Goal: Task Accomplishment & Management: Manage account settings

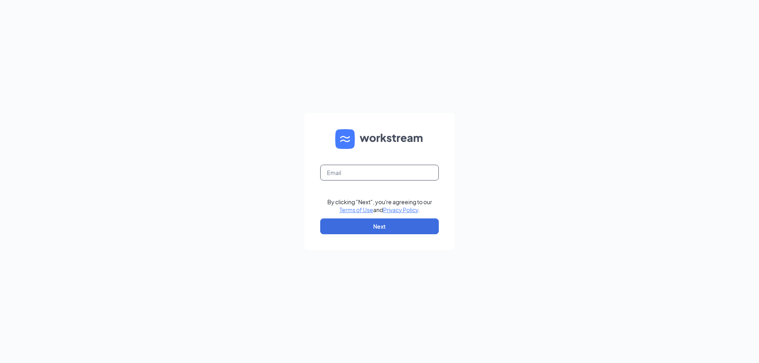
click at [370, 172] on input "text" at bounding box center [379, 173] width 119 height 16
type input "[EMAIL_ADDRESS][DOMAIN_NAME]"
click at [382, 227] on button "Next" at bounding box center [379, 227] width 119 height 16
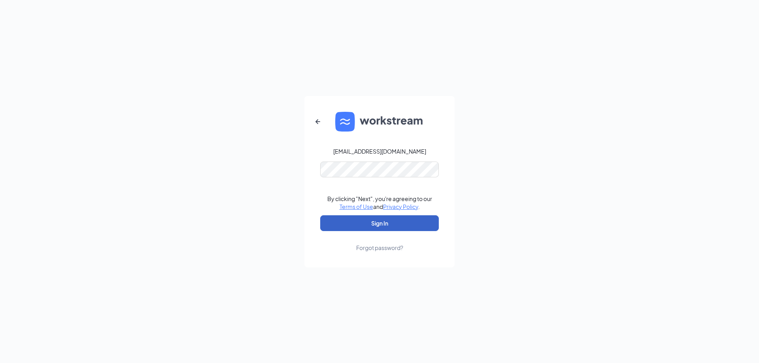
click at [365, 219] on button "Sign In" at bounding box center [379, 224] width 119 height 16
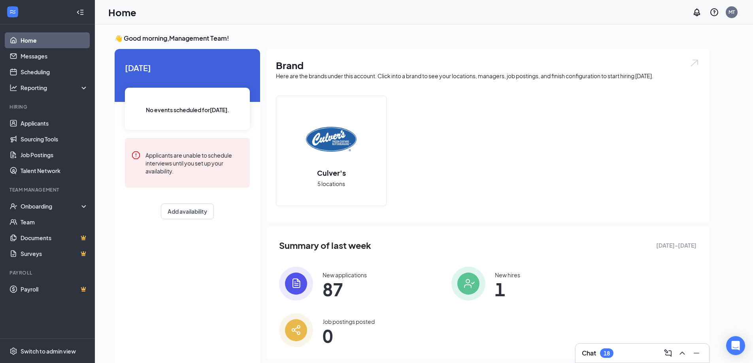
click at [346, 280] on div "New applications 87" at bounding box center [345, 283] width 44 height 25
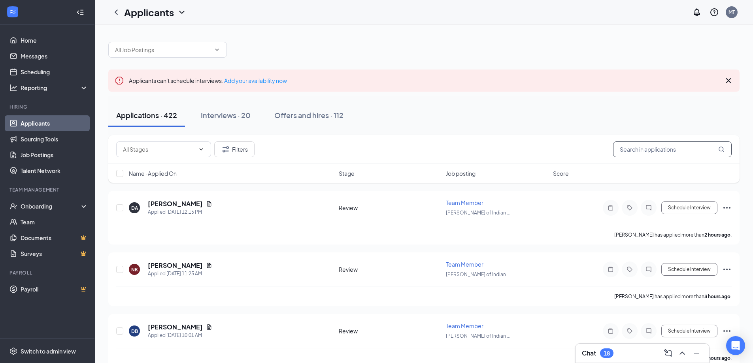
click at [663, 146] on input "text" at bounding box center [672, 150] width 119 height 16
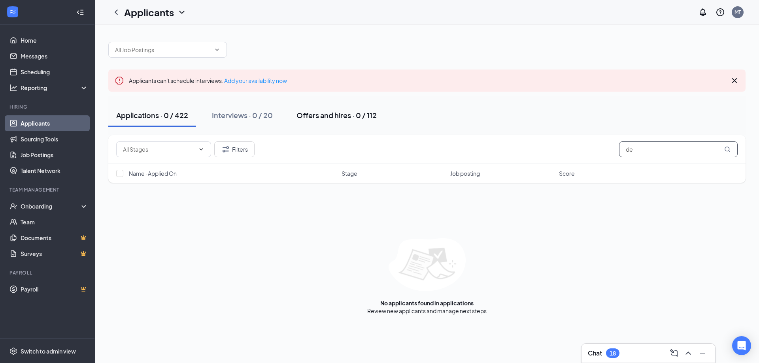
type input "d"
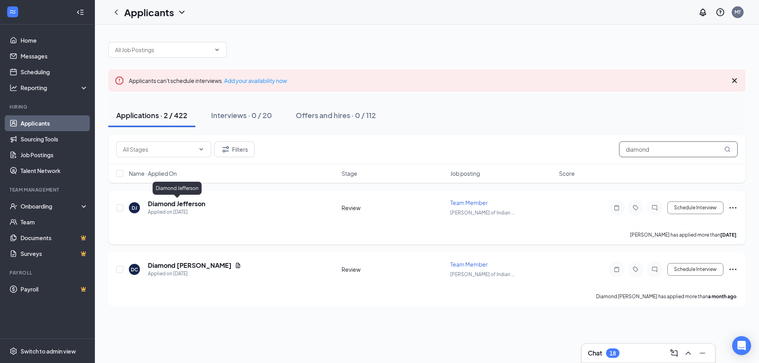
type input "diamond"
click at [191, 205] on h5 "Diamond Jefferson" at bounding box center [176, 204] width 57 height 9
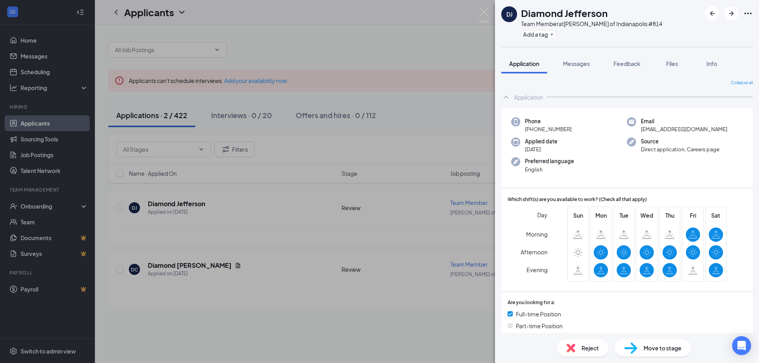
click at [478, 16] on div "DJ Diamond Jefferson Team Member at Culver's of Indianapolis #814 Add a tag App…" at bounding box center [379, 181] width 759 height 363
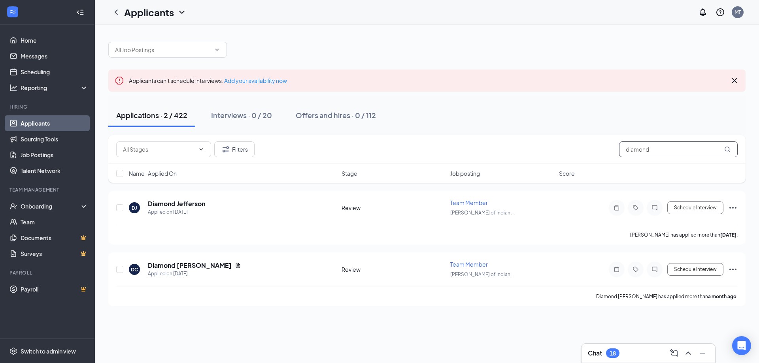
drag, startPoint x: 661, startPoint y: 151, endPoint x: 573, endPoint y: 151, distance: 88.6
click at [573, 151] on div "Filters diamond" at bounding box center [427, 150] width 622 height 16
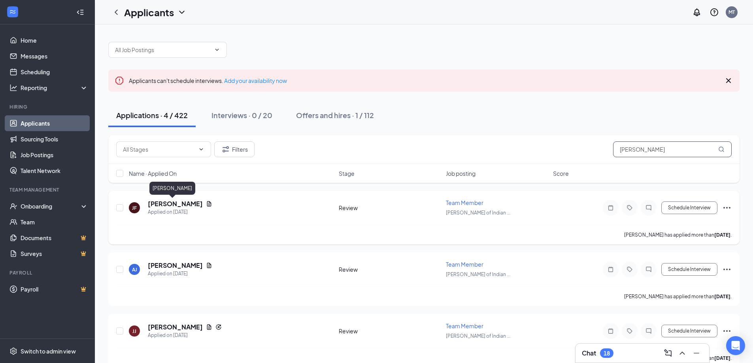
type input "james"
click at [160, 204] on h5 "James Ford" at bounding box center [175, 204] width 55 height 9
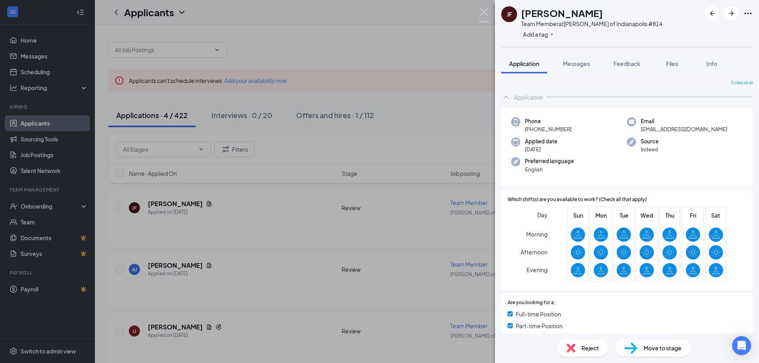
click at [482, 13] on img at bounding box center [484, 15] width 10 height 15
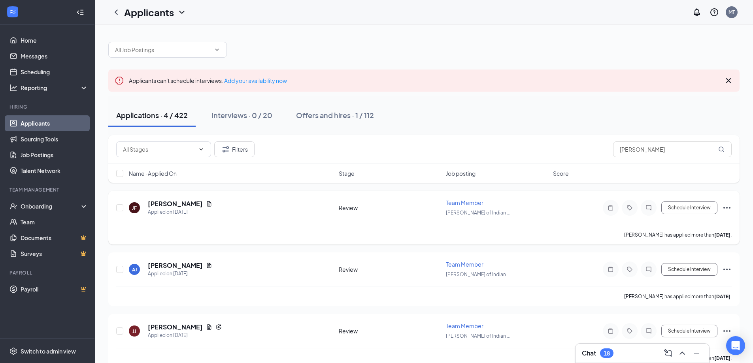
click at [144, 201] on div "JF James Ford Applied on Sep 8" at bounding box center [231, 208] width 205 height 17
click at [161, 204] on h5 "James Ford" at bounding box center [175, 204] width 55 height 9
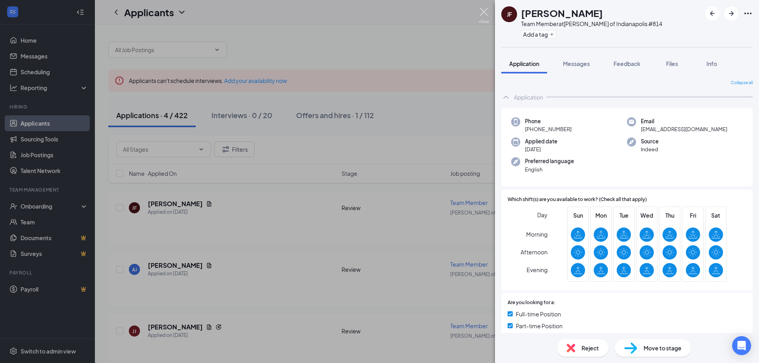
click at [484, 15] on img at bounding box center [484, 15] width 10 height 15
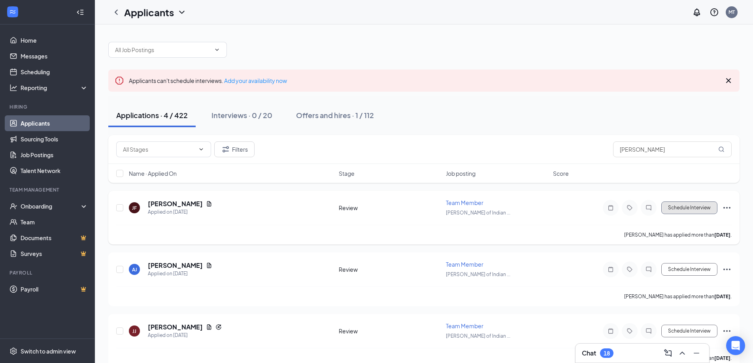
click at [695, 208] on button "Schedule Interview" at bounding box center [690, 208] width 56 height 13
type input "Onsite Interview (next stage)"
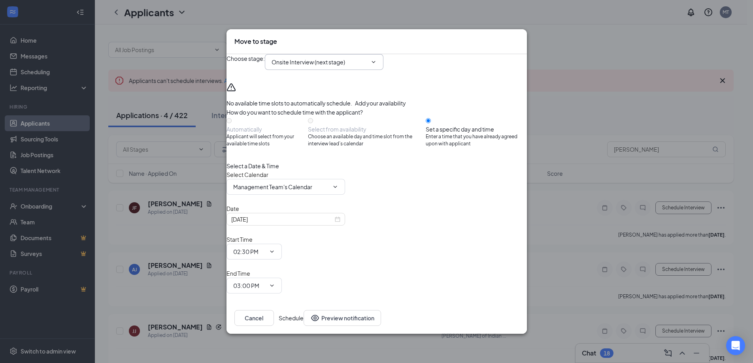
click at [358, 66] on input "Onsite Interview (next stage)" at bounding box center [320, 62] width 96 height 9
click at [519, 37] on icon "Cross" at bounding box center [519, 37] width 0 height 0
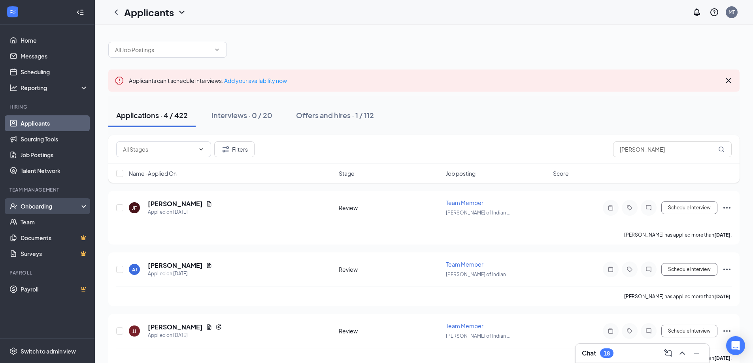
click at [40, 208] on div "Onboarding" at bounding box center [51, 206] width 61 height 8
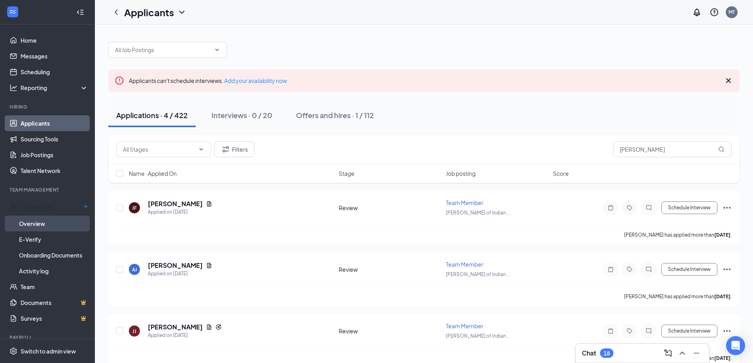
click at [42, 221] on link "Overview" at bounding box center [53, 224] width 69 height 16
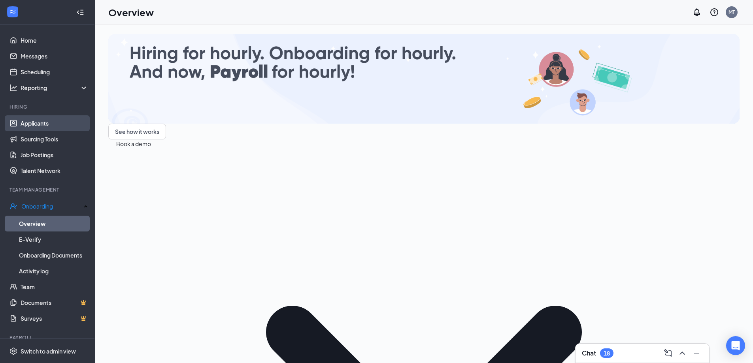
click at [32, 127] on link "Applicants" at bounding box center [55, 123] width 68 height 16
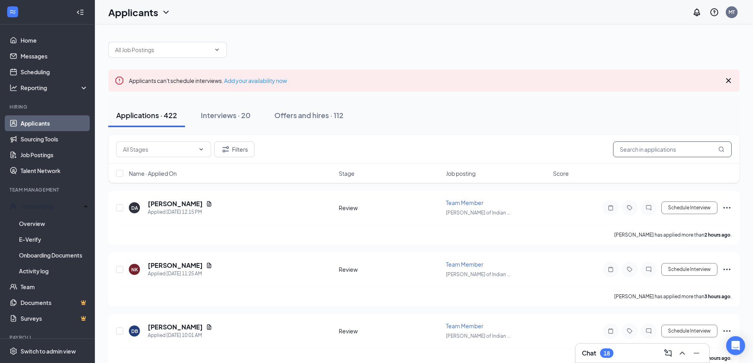
click at [693, 149] on input "text" at bounding box center [672, 150] width 119 height 16
type input "james"
click at [729, 205] on icon "Ellipses" at bounding box center [727, 207] width 9 height 9
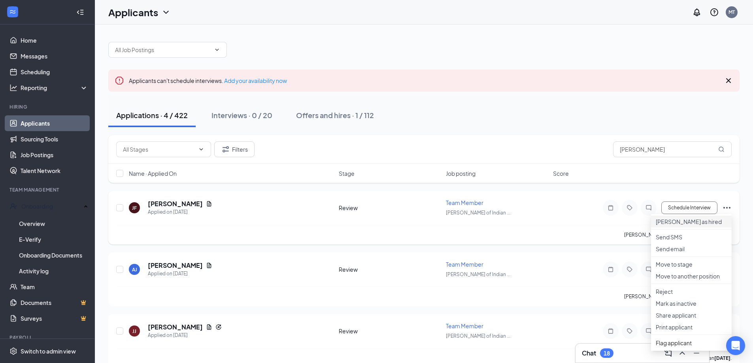
click at [698, 224] on p "Mark as hired" at bounding box center [691, 222] width 71 height 8
type input "Hiring Complete (final stage)"
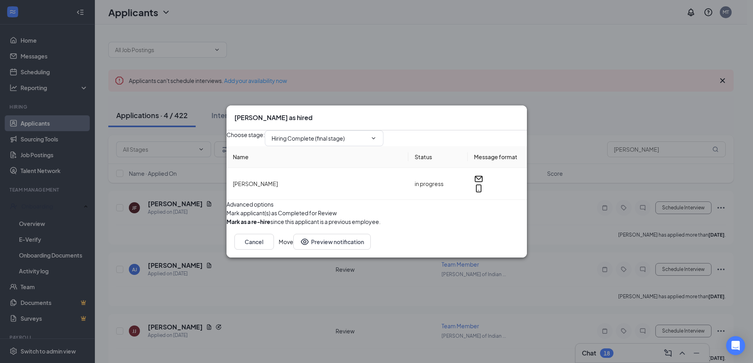
click at [293, 250] on button "Move" at bounding box center [286, 242] width 15 height 16
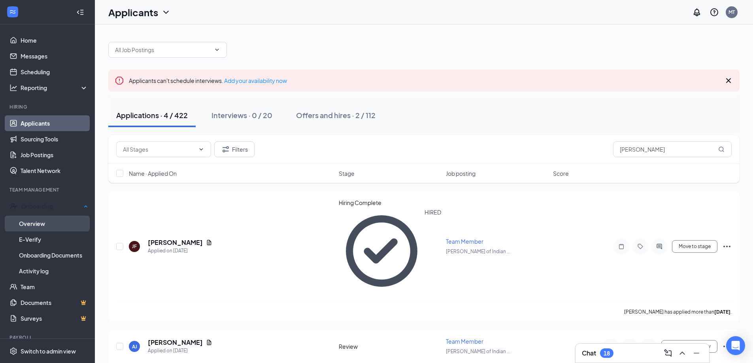
click at [44, 222] on link "Overview" at bounding box center [53, 224] width 69 height 16
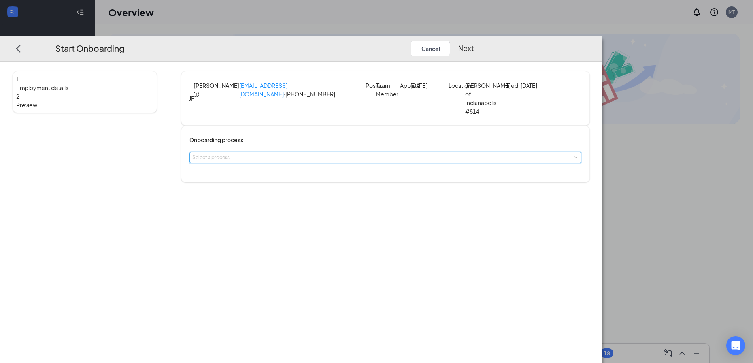
click at [368, 163] on div "Select a process" at bounding box center [386, 158] width 386 height 10
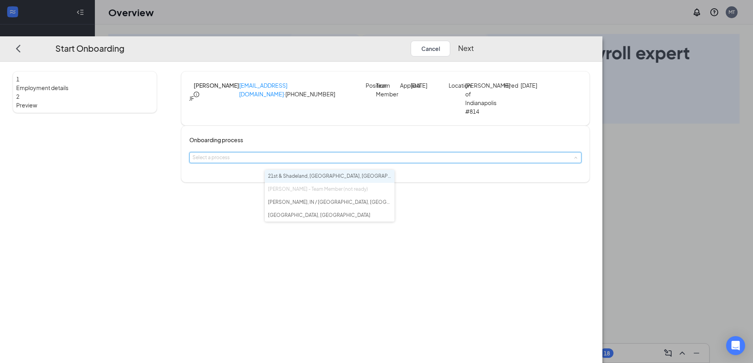
click at [362, 176] on li "21st & Shadeland, Indianapolis, IN" at bounding box center [330, 176] width 130 height 13
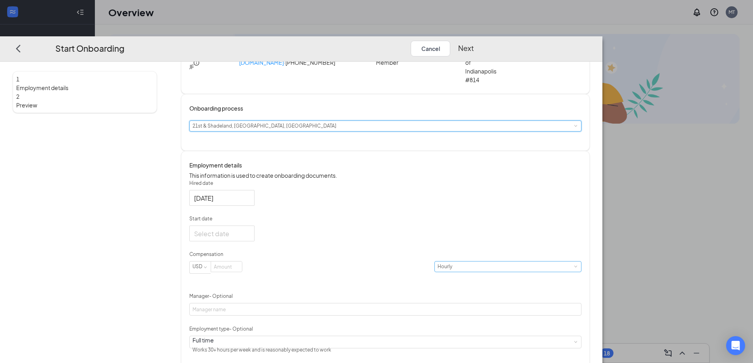
scroll to position [79, 0]
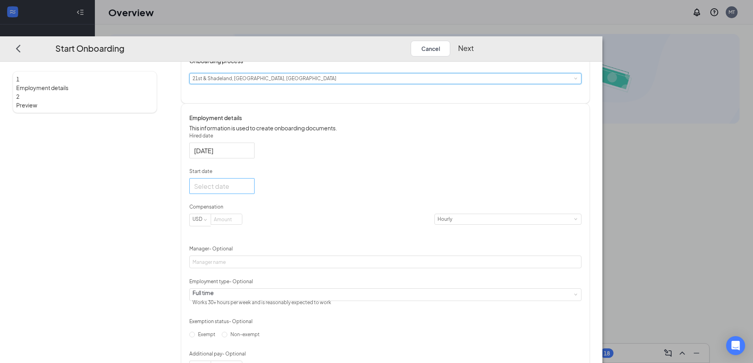
click at [250, 191] on div at bounding box center [222, 187] width 56 height 10
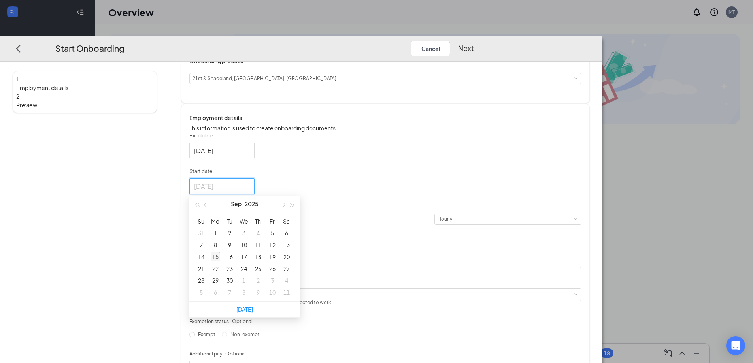
type input "Sep 15, 2025"
click at [220, 262] on div "15" at bounding box center [215, 256] width 9 height 9
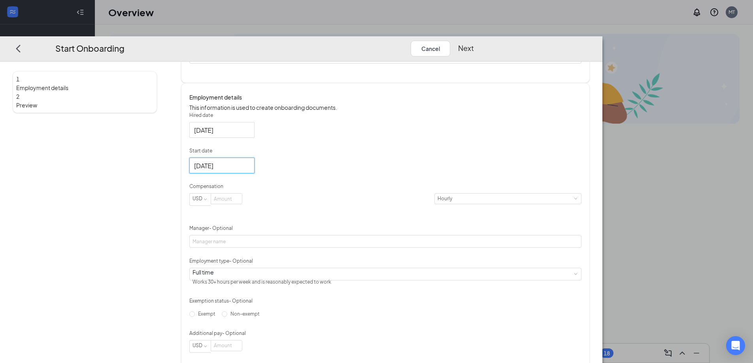
scroll to position [119, 0]
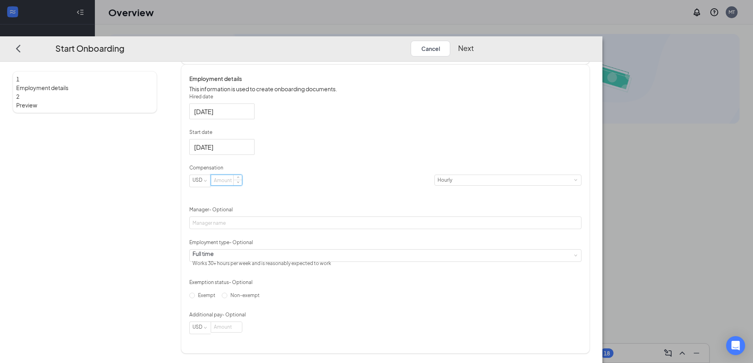
click at [242, 185] on input at bounding box center [226, 180] width 31 height 10
type input "13"
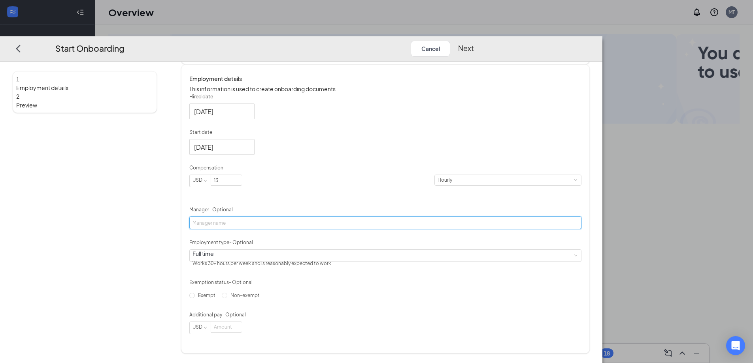
click at [335, 229] on input "Manager - Optional" at bounding box center [385, 223] width 392 height 13
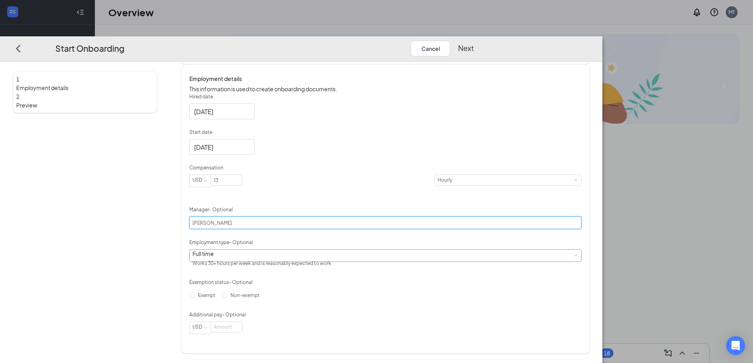
type input "Joanna Hull"
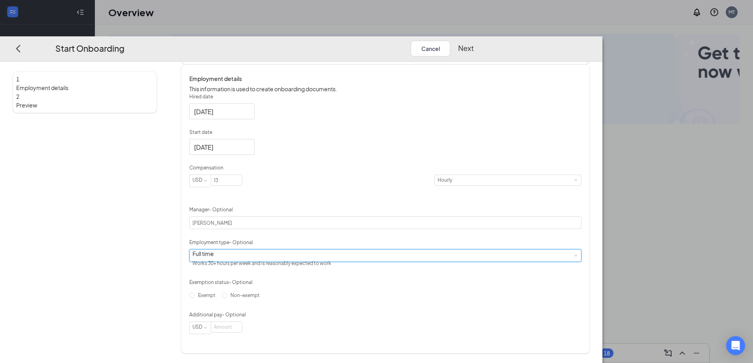
click at [366, 262] on div "Full time Works 30+ hours per week and is reasonably expected to work" at bounding box center [386, 256] width 386 height 12
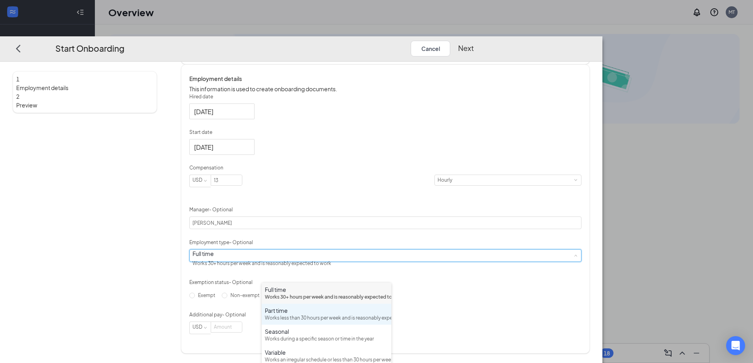
click at [341, 315] on div "Part time" at bounding box center [326, 311] width 123 height 8
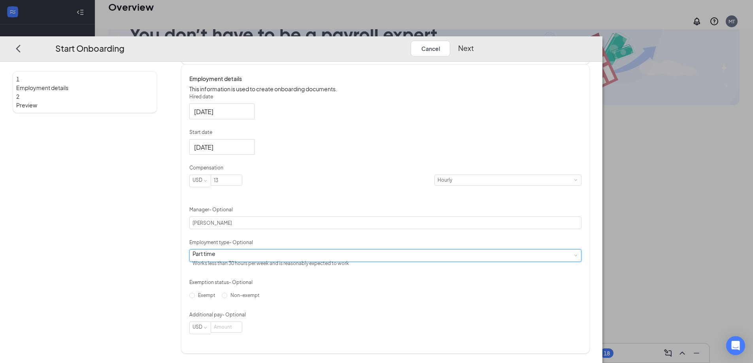
scroll to position [36, 0]
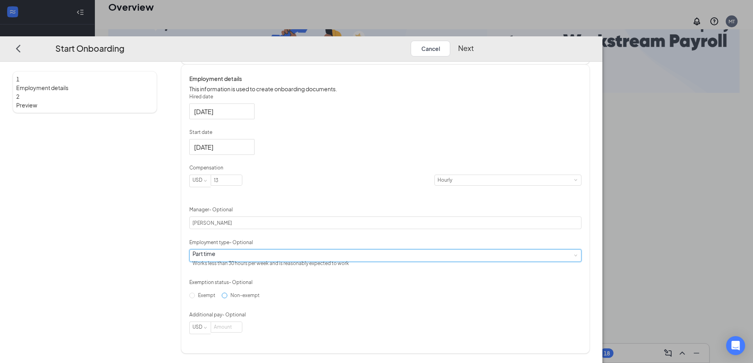
click at [227, 299] on input "Non-exempt" at bounding box center [225, 296] width 6 height 6
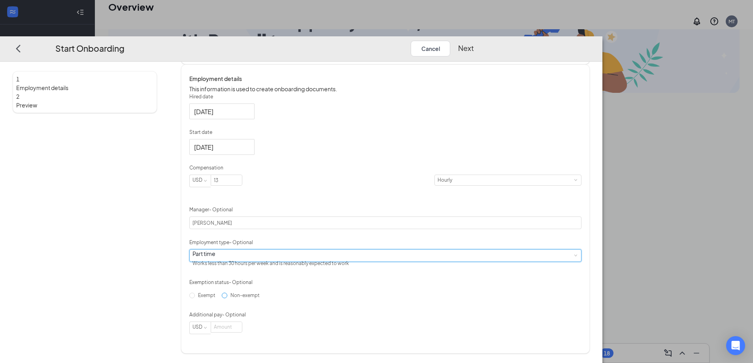
radio input "true"
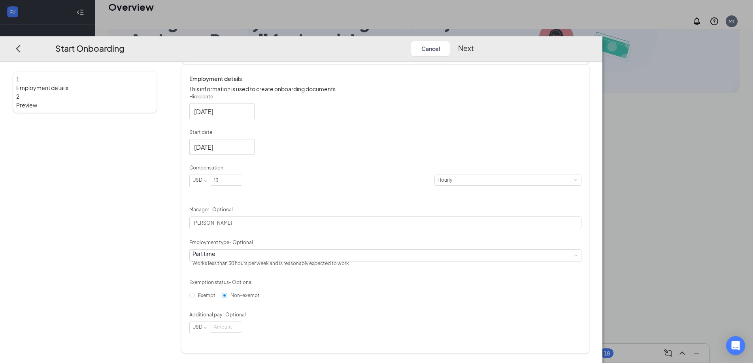
click at [474, 40] on button "Next" at bounding box center [466, 48] width 16 height 16
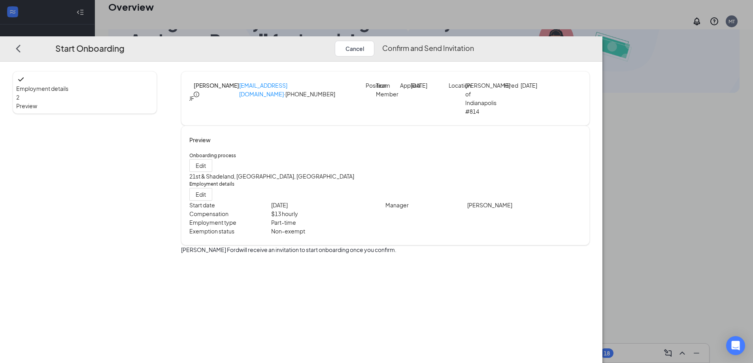
scroll to position [0, 0]
click at [206, 199] on span "Edit" at bounding box center [201, 194] width 10 height 9
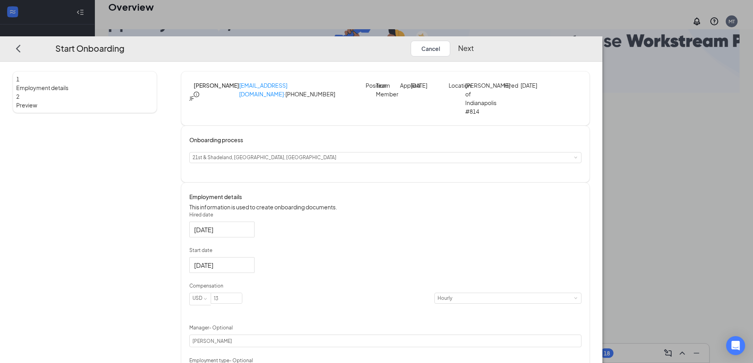
click at [474, 40] on button "Next" at bounding box center [466, 48] width 16 height 16
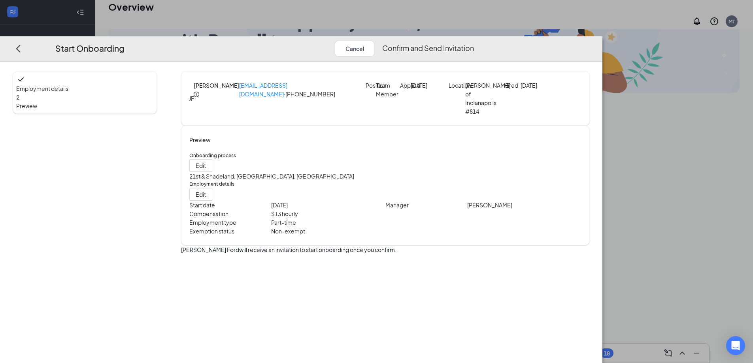
click at [474, 40] on button "Confirm and Send Invitation" at bounding box center [428, 48] width 92 height 16
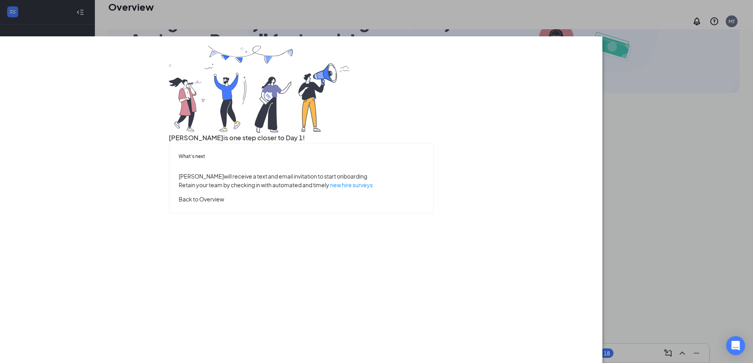
click at [224, 204] on button "Back to Overview" at bounding box center [201, 199] width 45 height 9
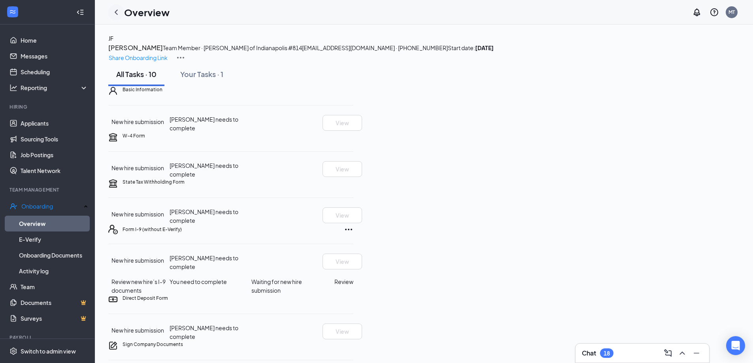
click at [115, 12] on icon "ChevronLeft" at bounding box center [116, 11] width 3 height 5
